Goal: Find specific page/section: Find specific page/section

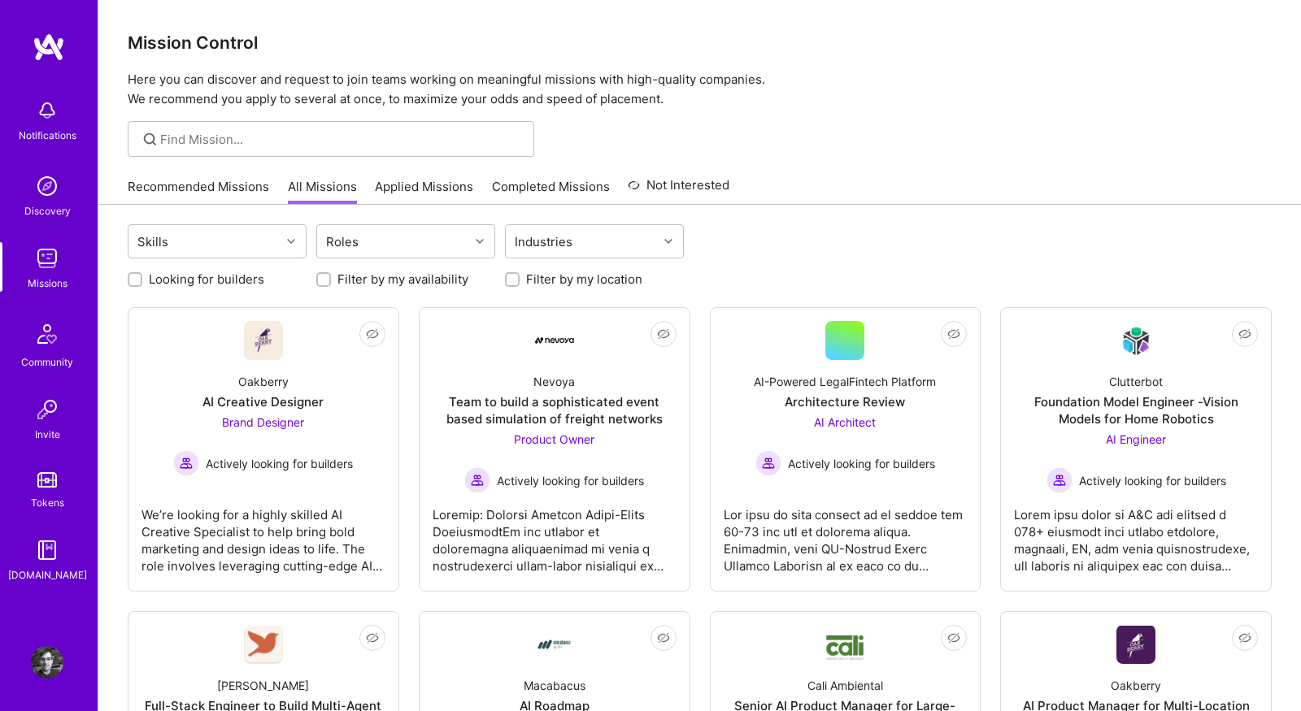
scroll to position [175, 0]
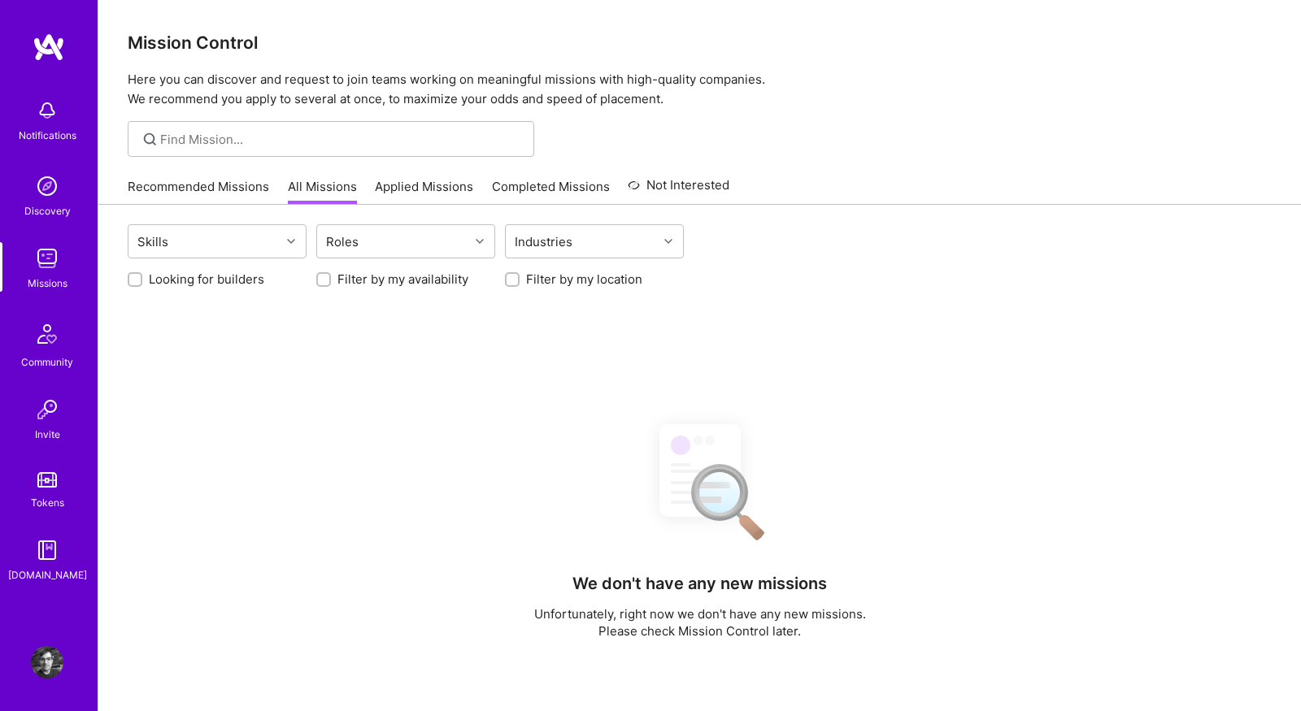
scroll to position [175, 0]
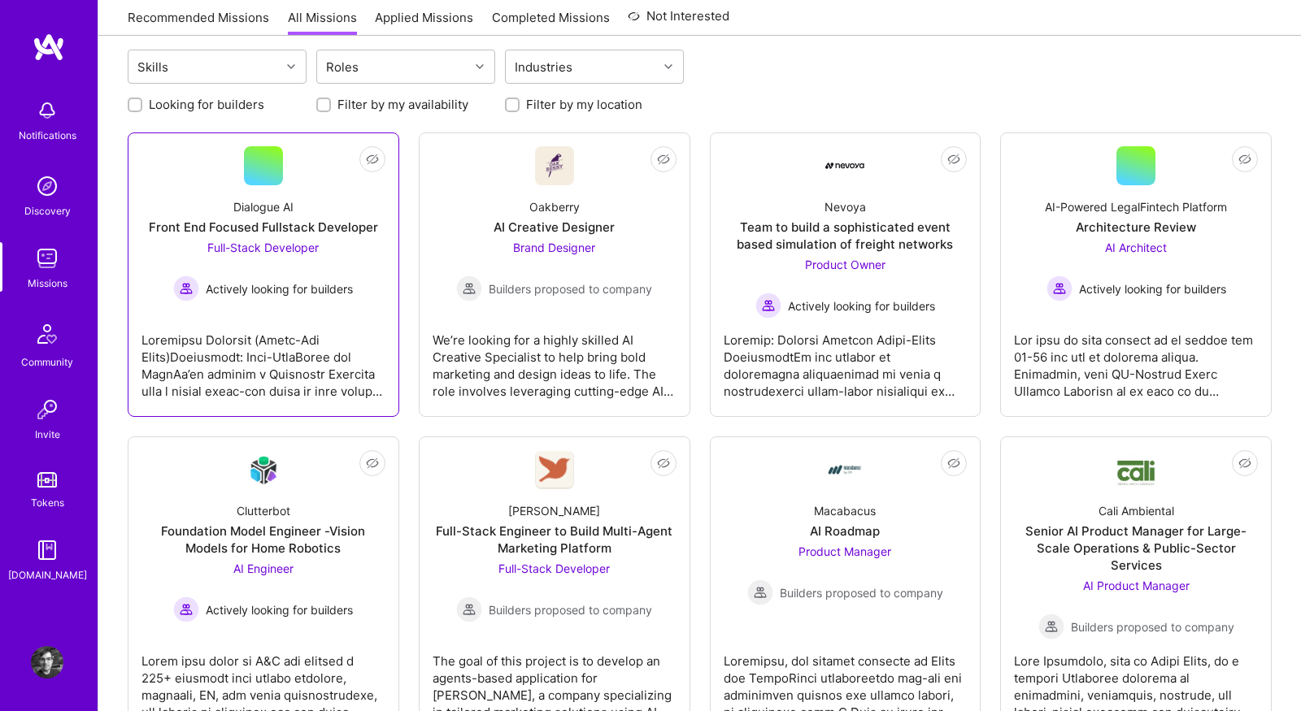
click at [357, 261] on div "Dialogue AI Front End Focused Fullstack Developer Full-Stack Developer Actively…" at bounding box center [263, 243] width 244 height 116
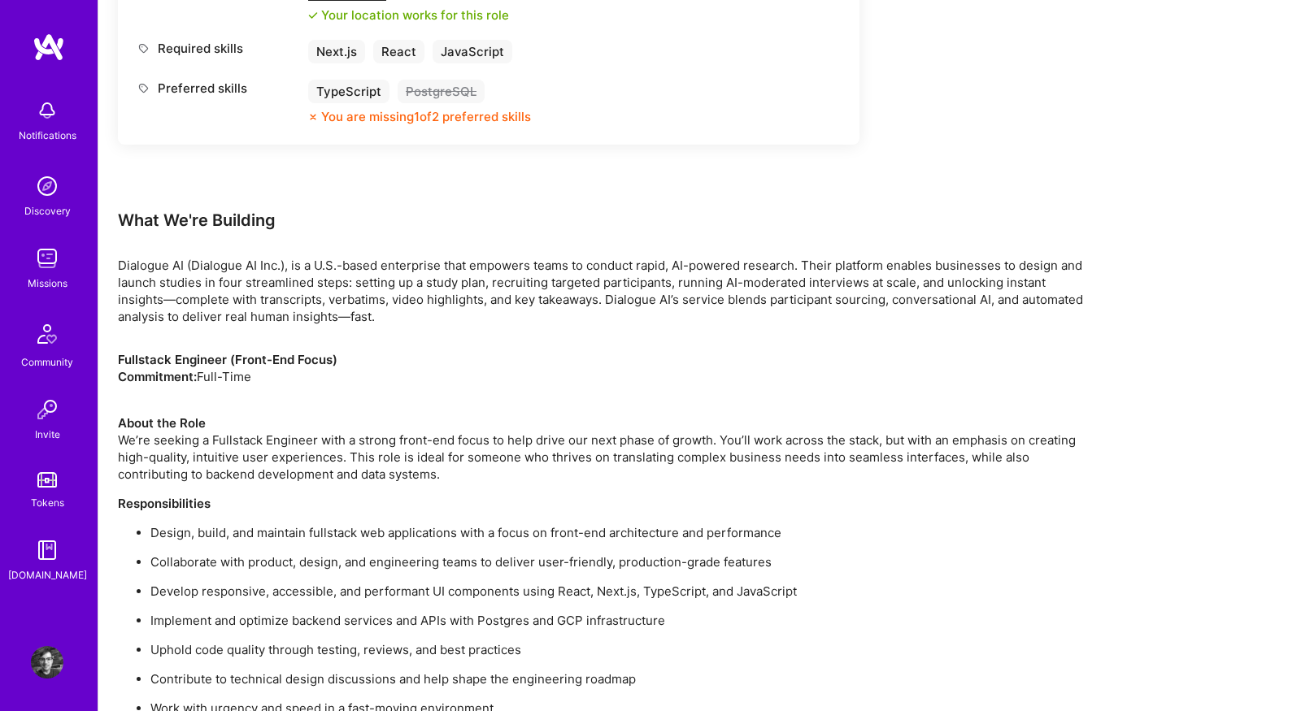
scroll to position [904, 0]
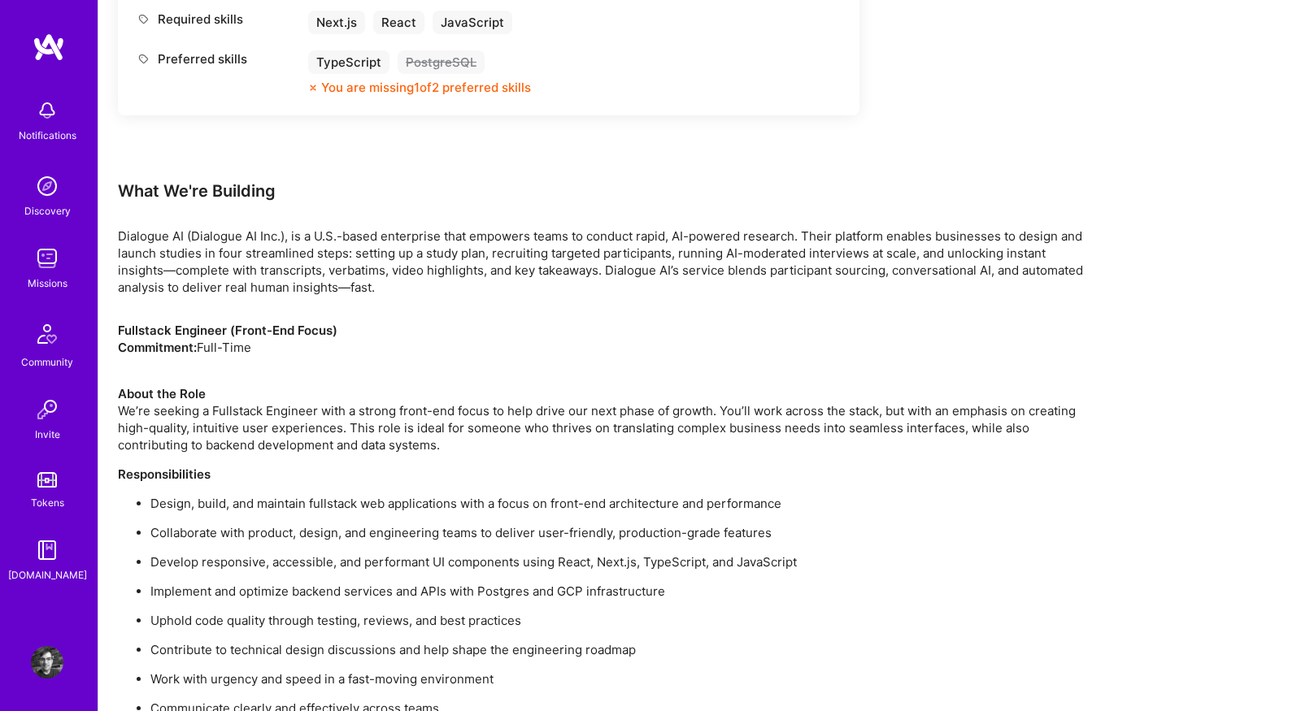
click at [58, 249] on img at bounding box center [47, 258] width 33 height 33
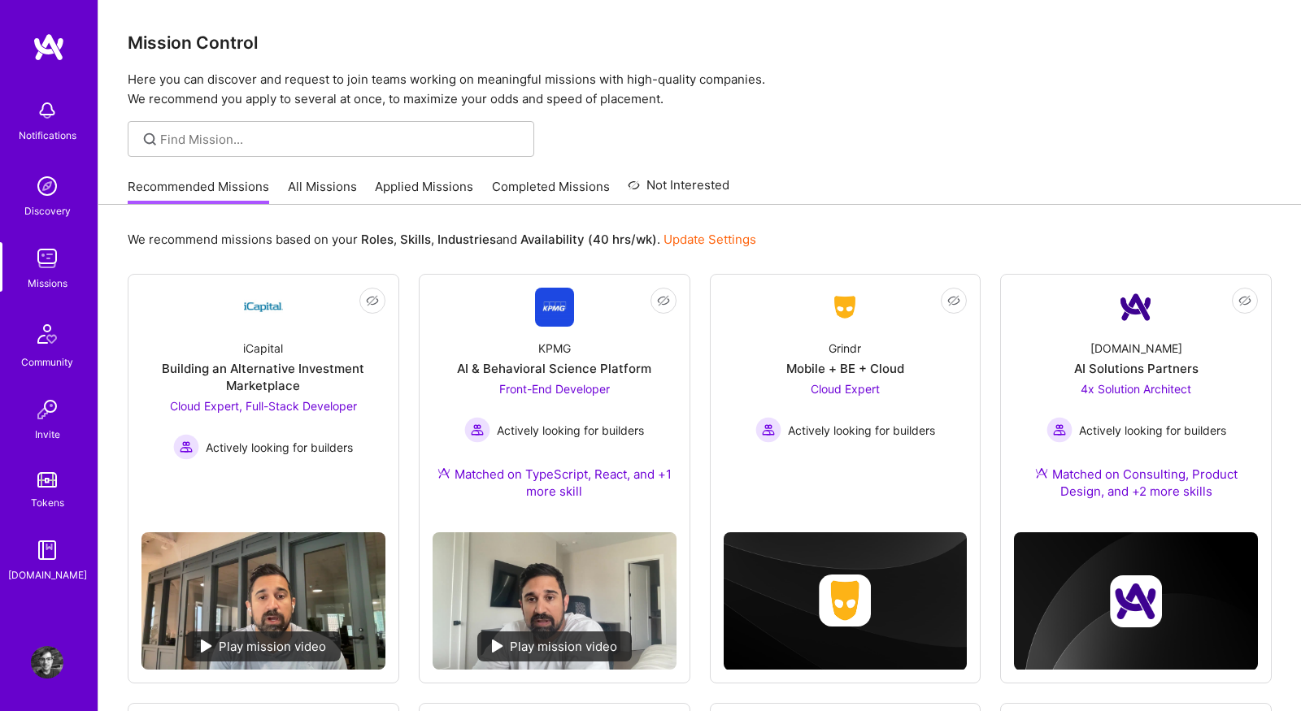
click at [325, 195] on link "All Missions" at bounding box center [322, 191] width 69 height 27
